Goal: Navigation & Orientation: Go to known website

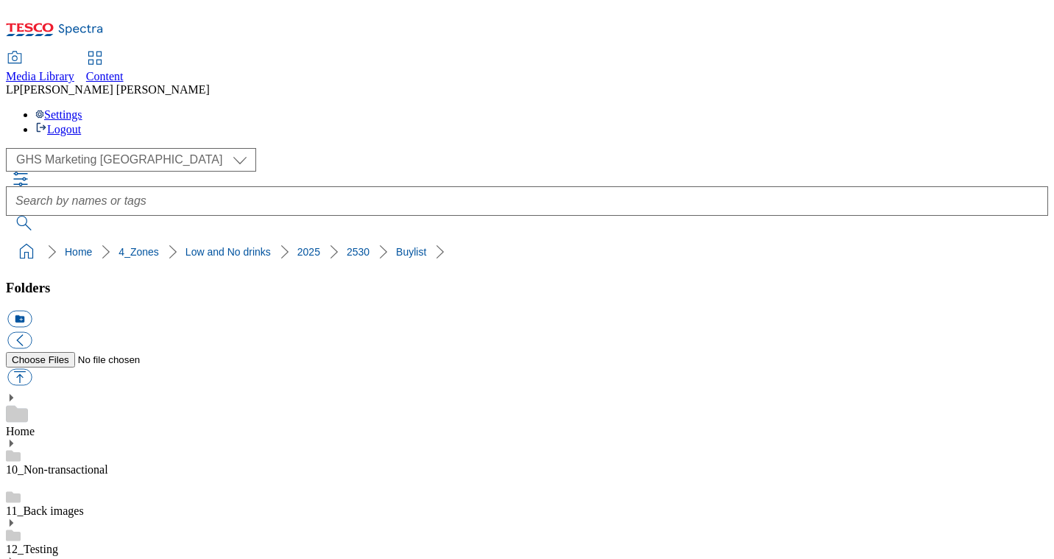
select select "flare-ghs-mktg"
